Goal: Task Accomplishment & Management: Manage account settings

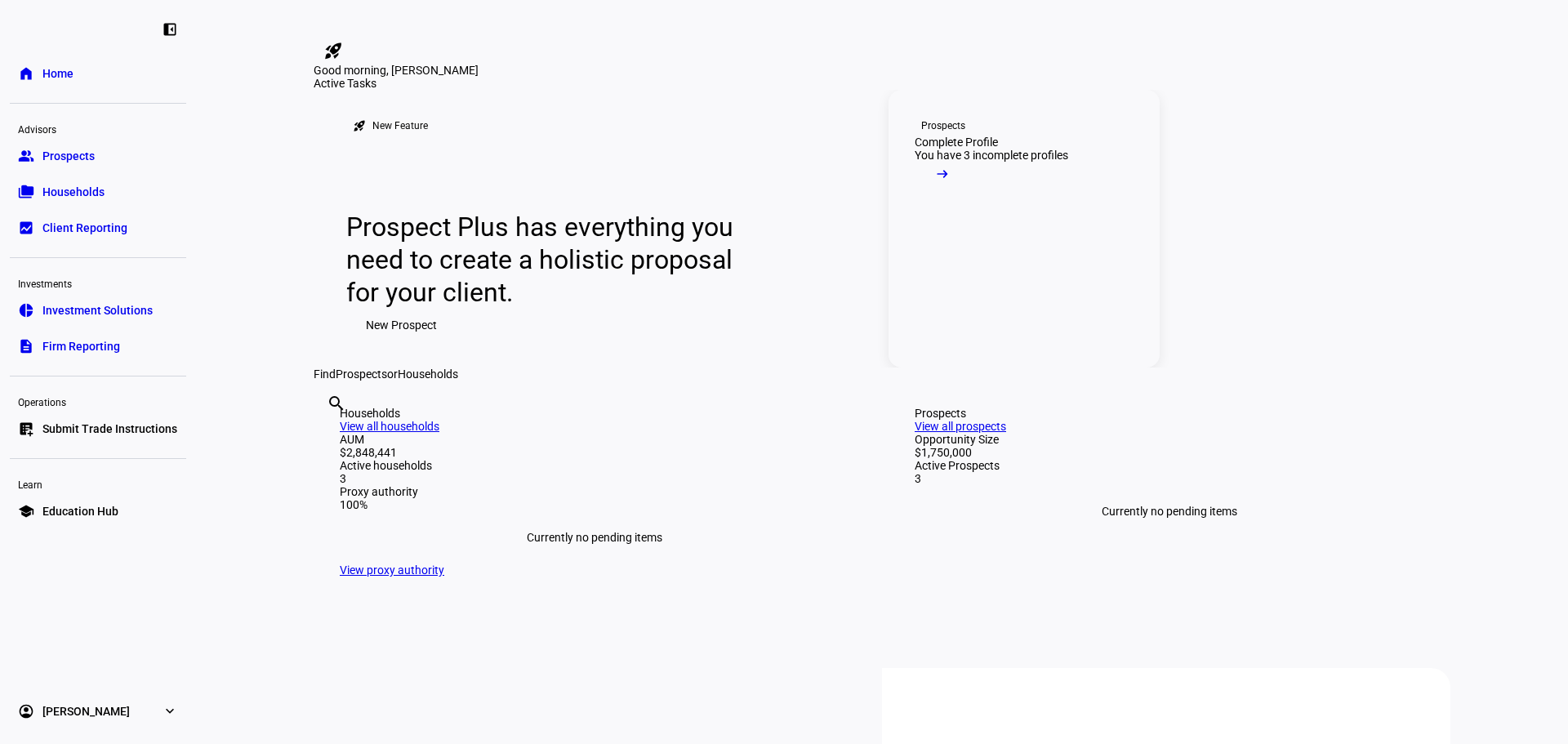
click at [950, 182] on mat-icon "arrow_right_alt" at bounding box center [942, 174] width 16 height 16
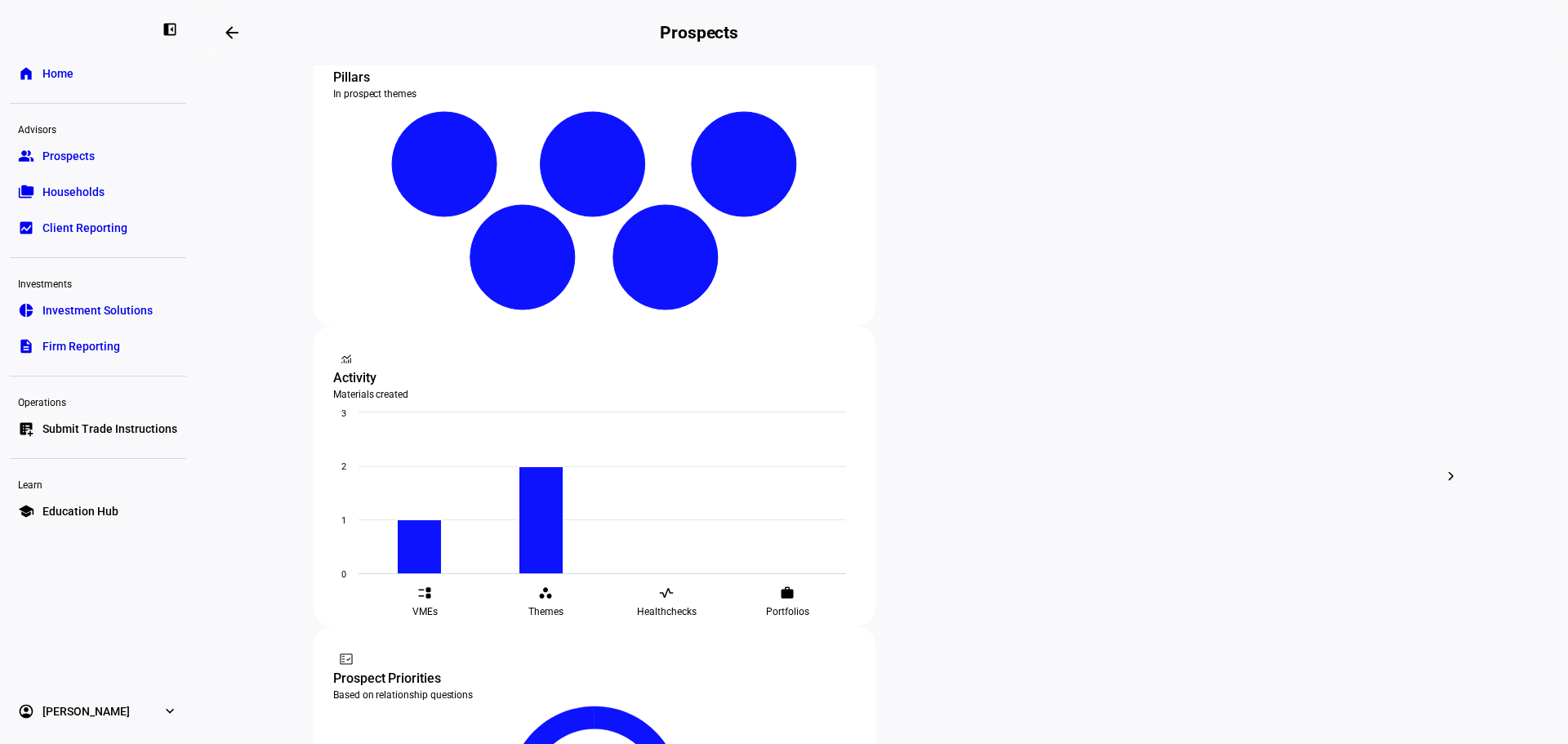
scroll to position [364, 0]
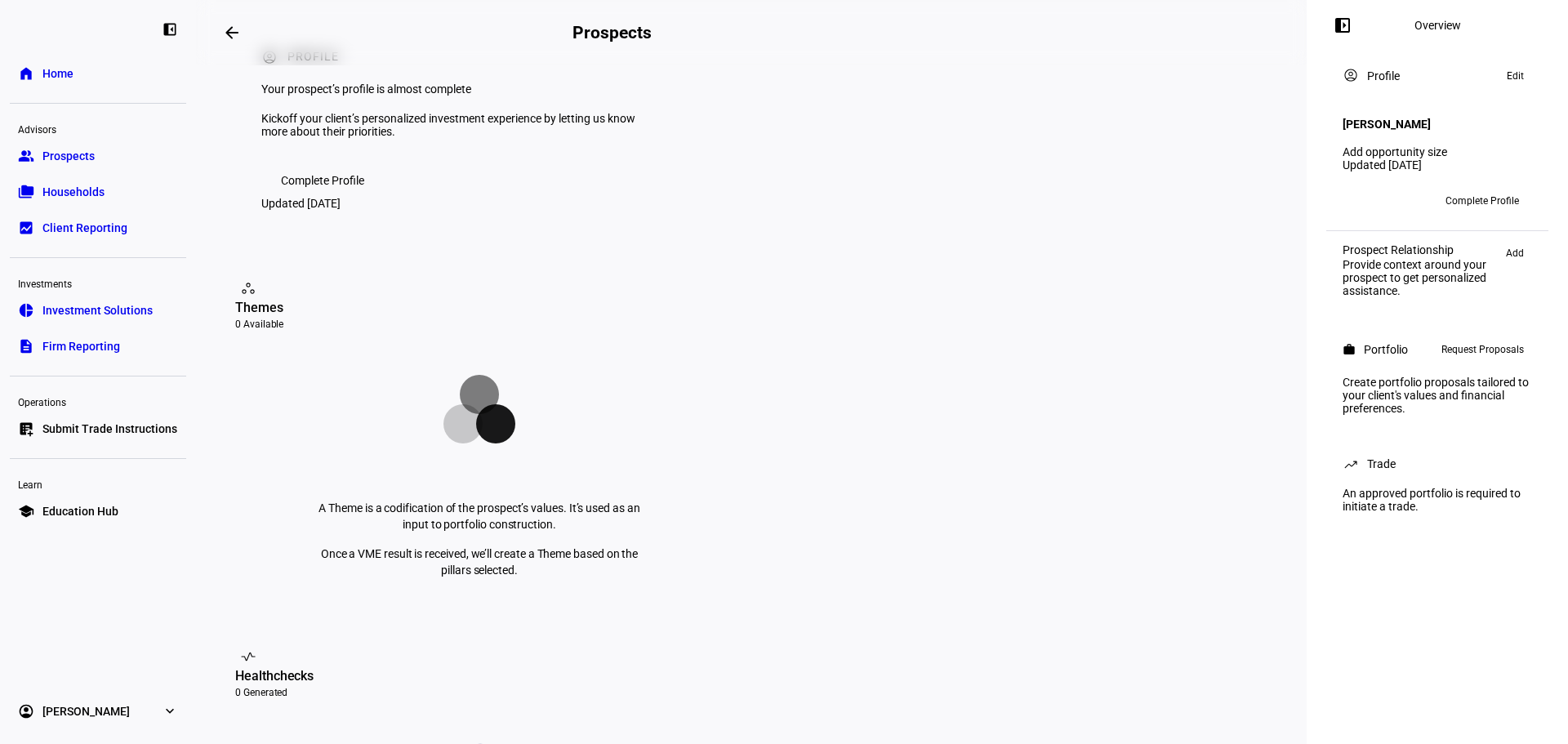
scroll to position [39, 0]
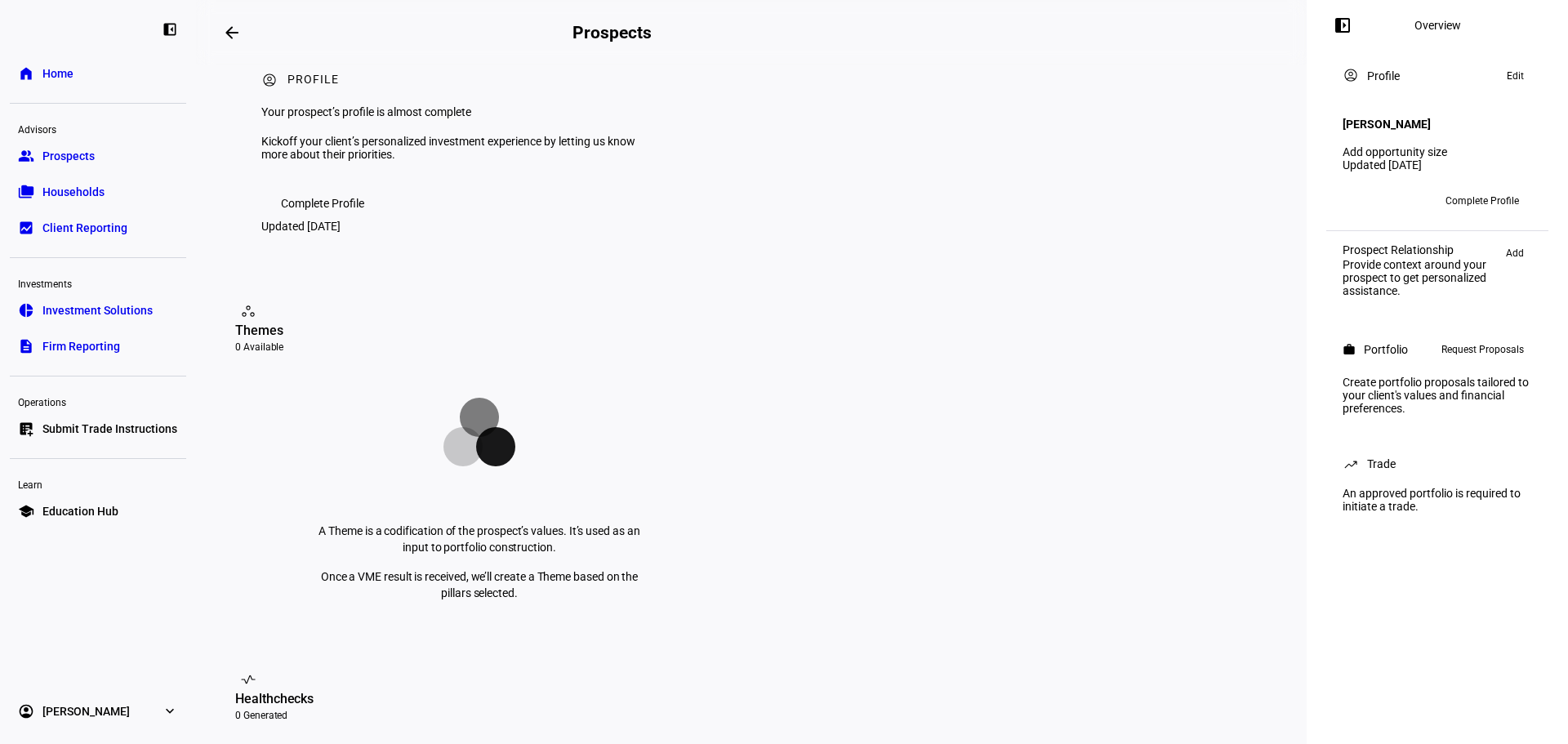
click at [83, 162] on span "Prospects" at bounding box center [69, 156] width 52 height 16
